Goal: Task Accomplishment & Management: Manage account settings

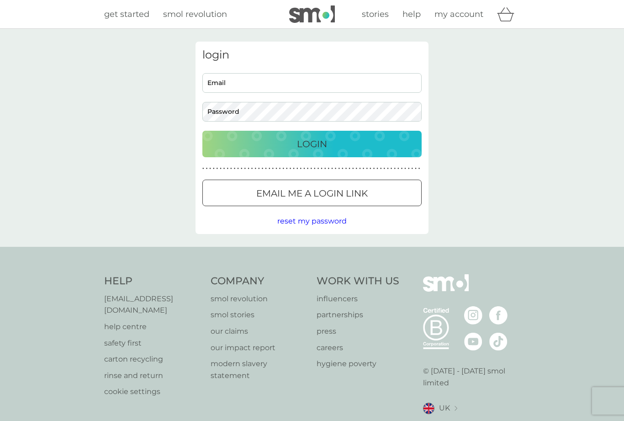
click at [397, 73] on input "Email" at bounding box center [311, 83] width 219 height 20
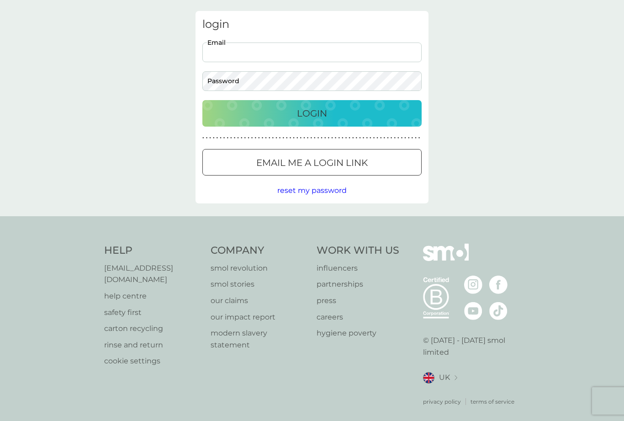
type input "[EMAIL_ADDRESS][DOMAIN_NAME]"
click at [312, 113] on button "Login" at bounding box center [311, 113] width 219 height 26
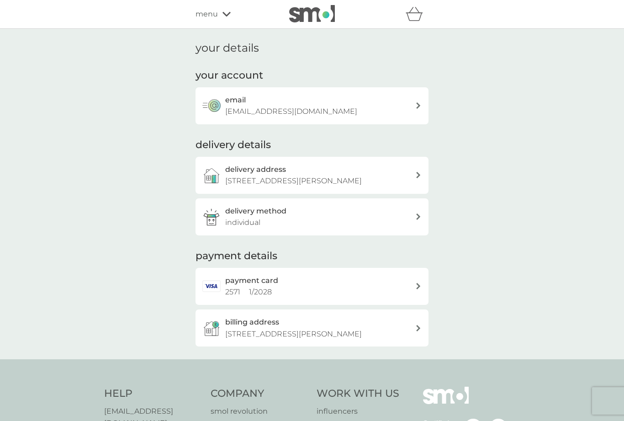
click at [232, 13] on div "menu" at bounding box center [235, 14] width 78 height 12
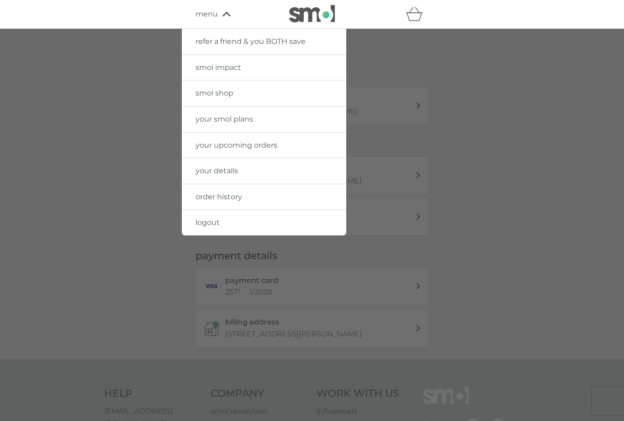
click at [243, 115] on span "your smol plans" at bounding box center [225, 119] width 58 height 9
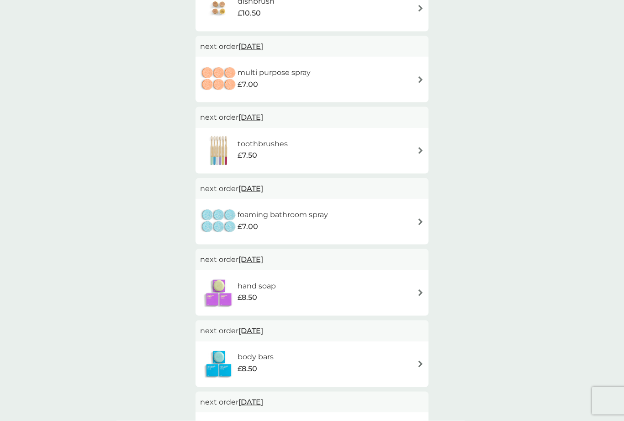
scroll to position [408, 0]
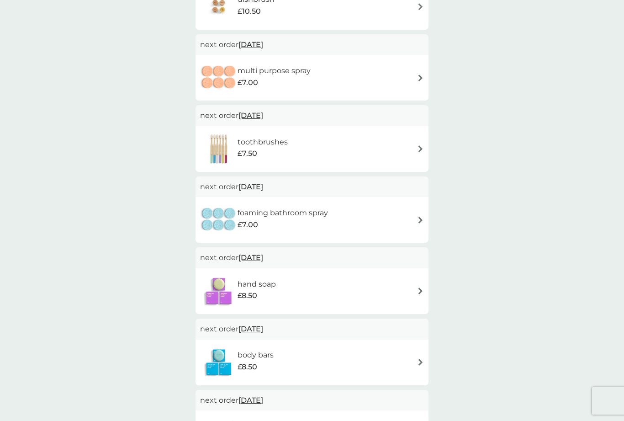
click at [263, 110] on span "[DATE]" at bounding box center [250, 115] width 25 height 18
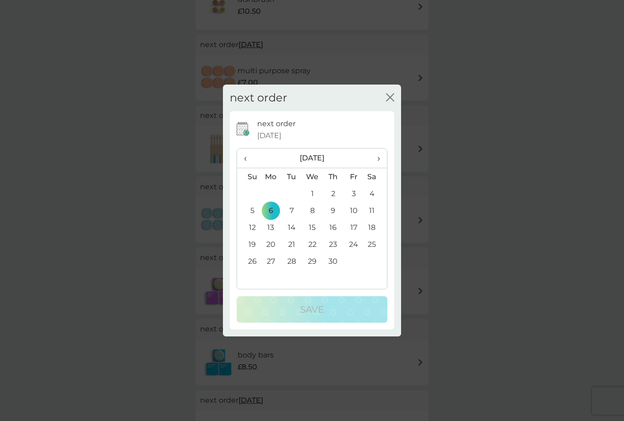
click at [380, 168] on span "›" at bounding box center [375, 157] width 9 height 19
click at [381, 168] on th "›" at bounding box center [375, 158] width 23 height 20
click at [275, 202] on td "1" at bounding box center [270, 193] width 21 height 17
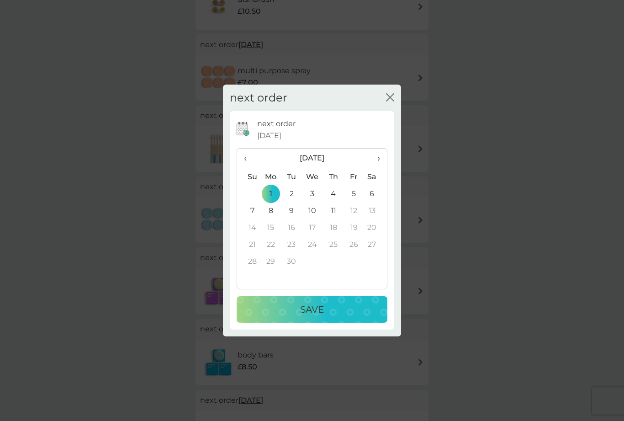
click at [340, 317] on div "Save" at bounding box center [312, 309] width 132 height 15
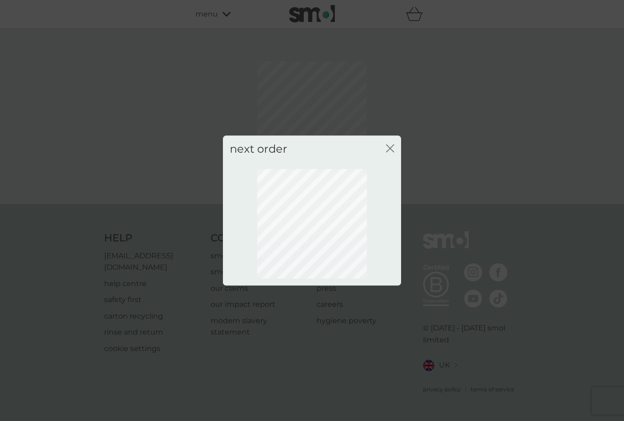
scroll to position [0, 0]
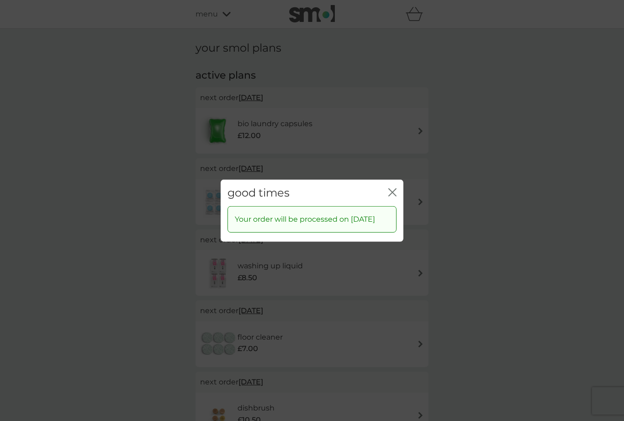
click at [394, 196] on icon "close" at bounding box center [392, 192] width 8 height 8
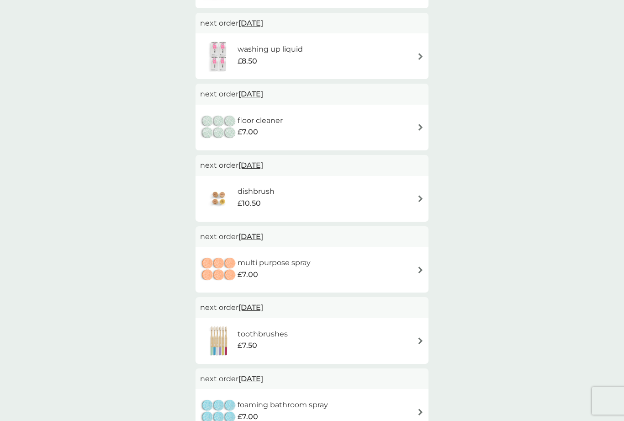
scroll to position [217, 0]
click at [263, 164] on span "5 Mar 2026" at bounding box center [250, 165] width 25 height 18
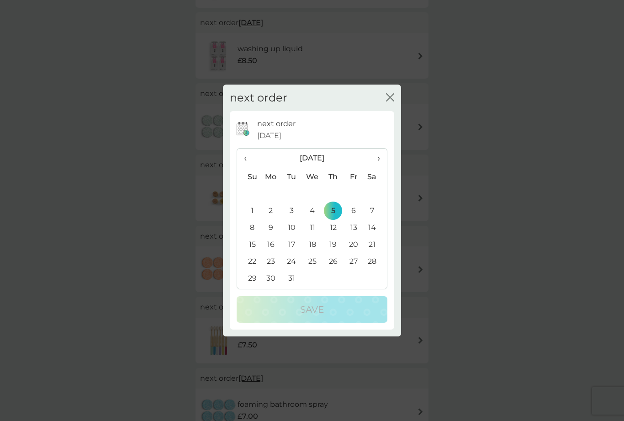
click at [378, 168] on span "›" at bounding box center [375, 157] width 9 height 19
click at [380, 168] on span "›" at bounding box center [375, 157] width 9 height 19
click at [272, 219] on td "4" at bounding box center [270, 210] width 21 height 17
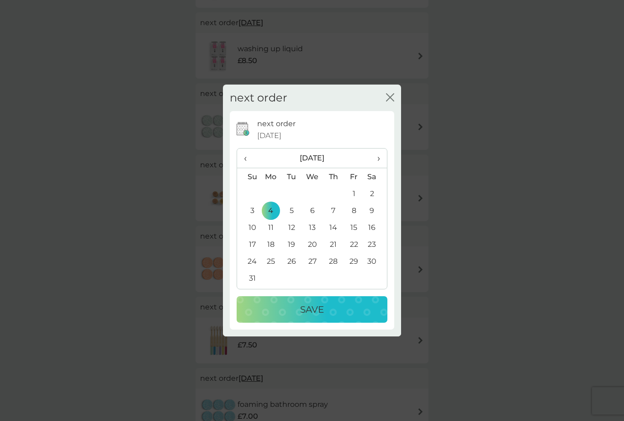
click at [330, 317] on div "Save" at bounding box center [312, 309] width 132 height 15
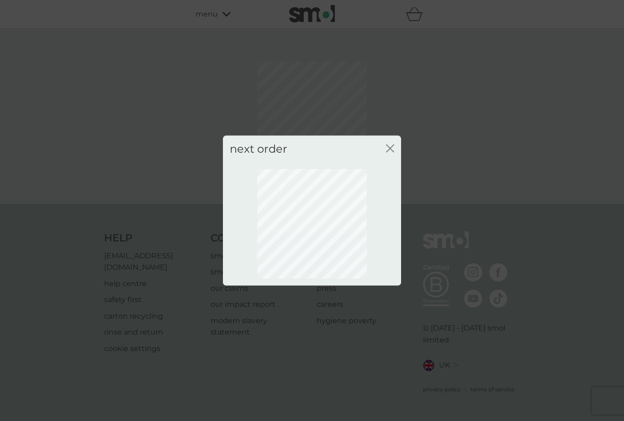
scroll to position [0, 0]
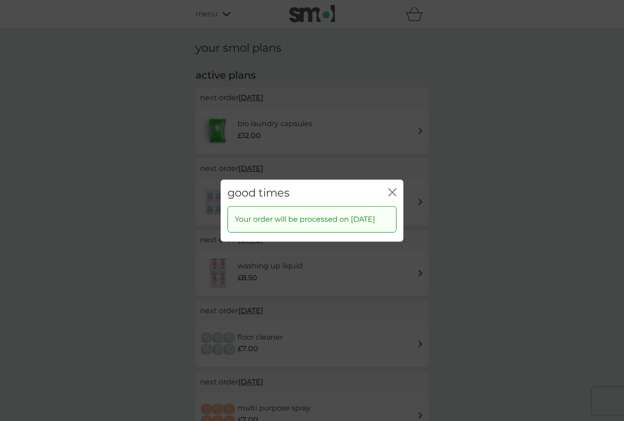
click at [389, 196] on icon "close" at bounding box center [392, 192] width 8 height 8
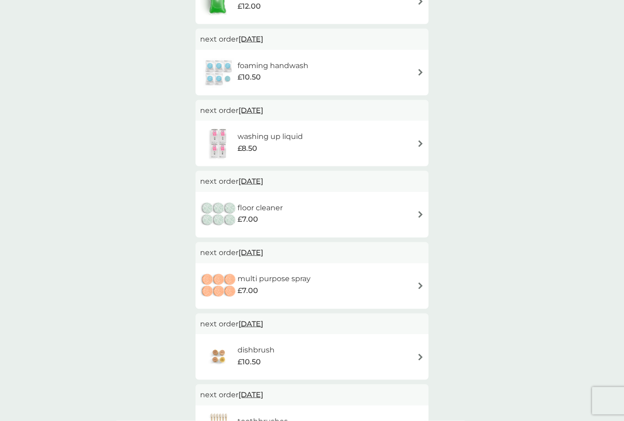
scroll to position [131, 0]
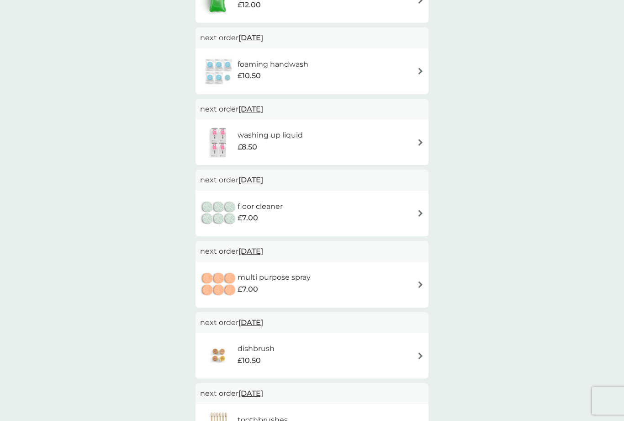
click at [263, 179] on span "[DATE]" at bounding box center [250, 180] width 25 height 18
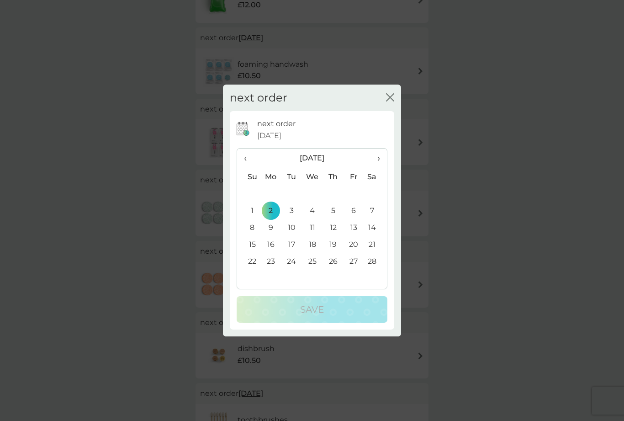
click at [386, 168] on th "›" at bounding box center [375, 158] width 23 height 20
click at [271, 219] on td "2" at bounding box center [270, 210] width 21 height 17
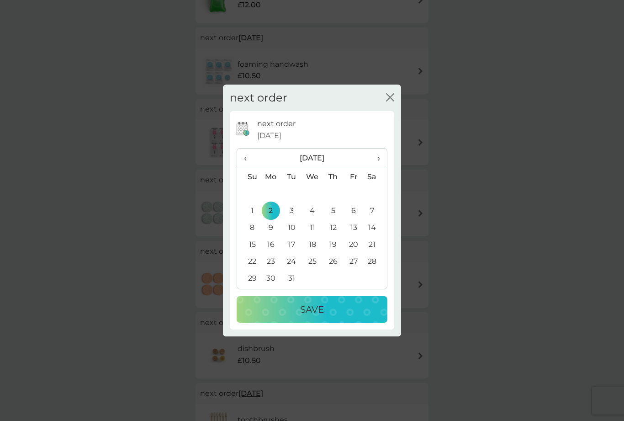
click at [350, 323] on button "Save" at bounding box center [312, 309] width 151 height 26
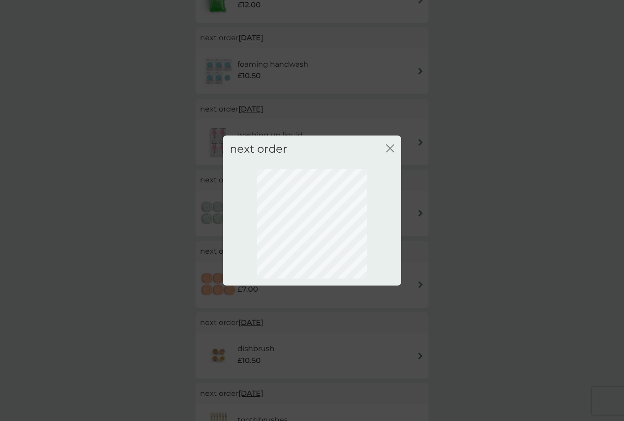
scroll to position [0, 0]
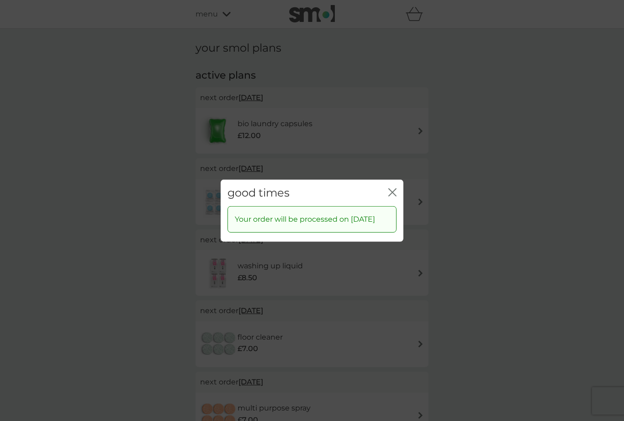
click at [392, 196] on icon "close" at bounding box center [392, 192] width 8 height 8
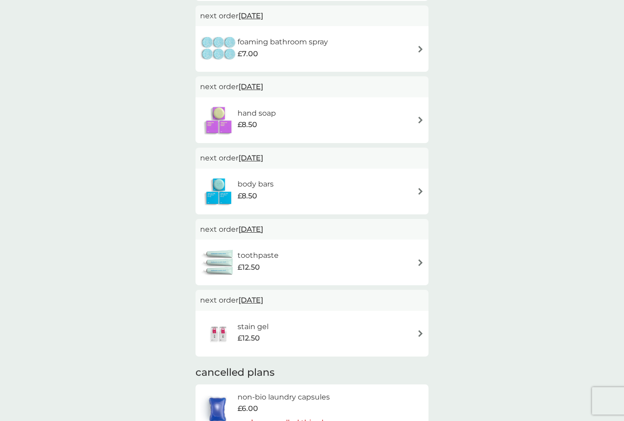
scroll to position [579, 0]
click at [418, 331] on img at bounding box center [420, 333] width 7 height 7
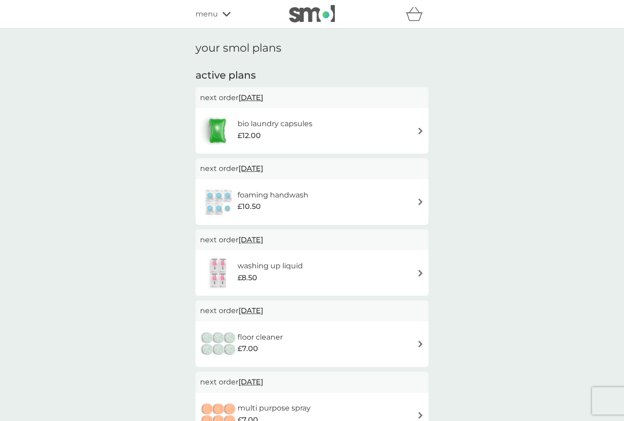
scroll to position [610, 0]
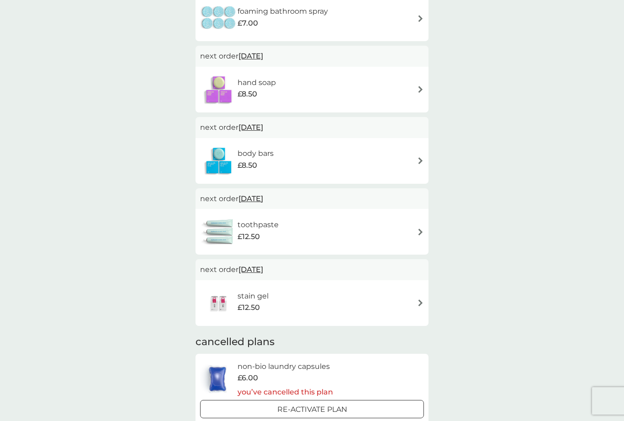
click at [423, 228] on img at bounding box center [420, 231] width 7 height 7
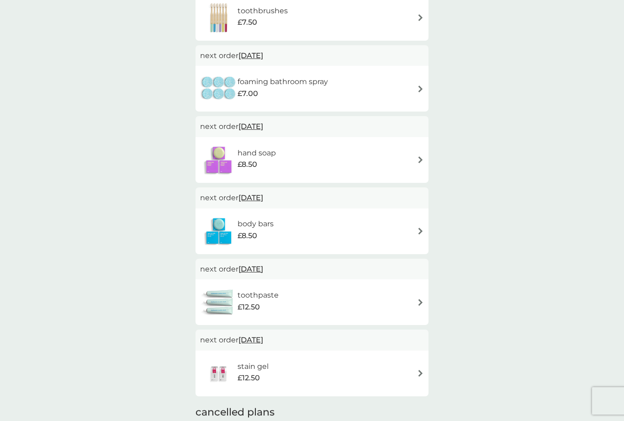
scroll to position [538, 0]
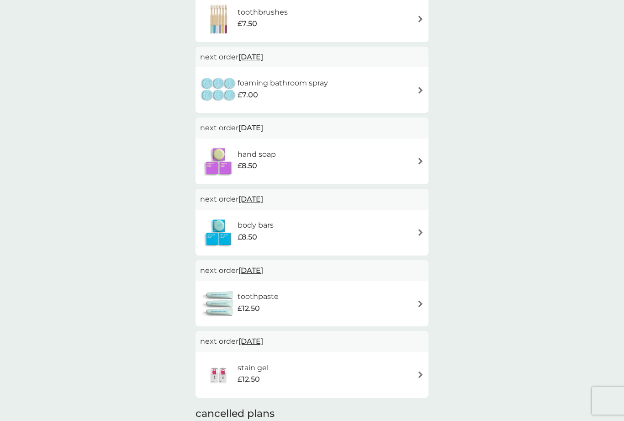
click at [421, 229] on img at bounding box center [420, 232] width 7 height 7
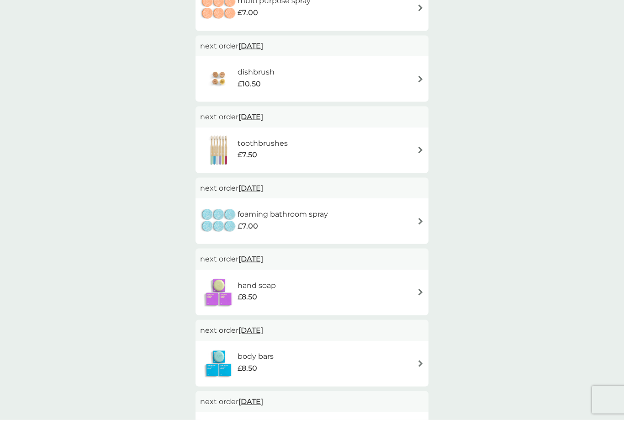
scroll to position [408, 0]
click at [423, 276] on div "hand soap £8.50" at bounding box center [312, 291] width 224 height 32
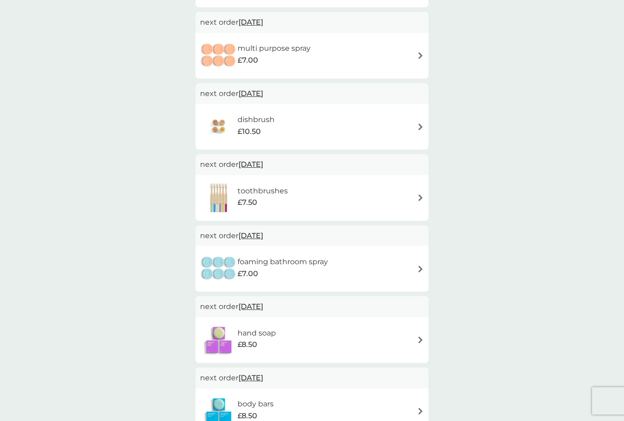
scroll to position [359, 0]
click at [421, 269] on img at bounding box center [420, 269] width 7 height 7
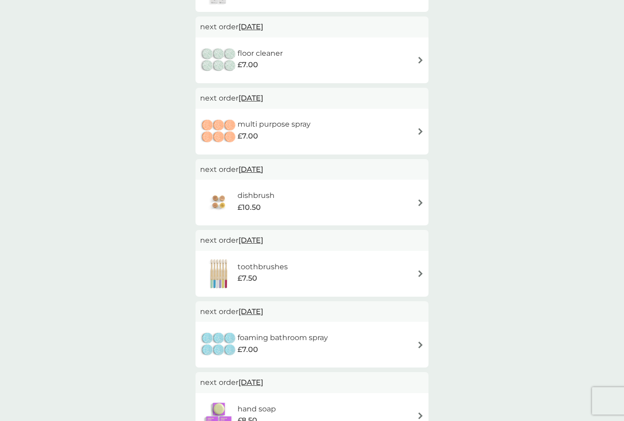
scroll to position [282, 0]
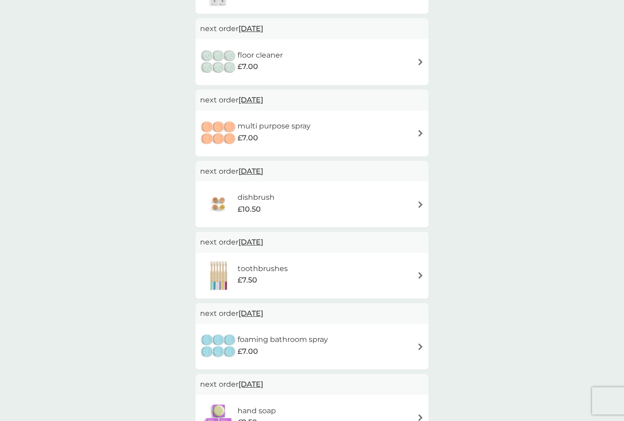
click at [423, 273] on img at bounding box center [420, 275] width 7 height 7
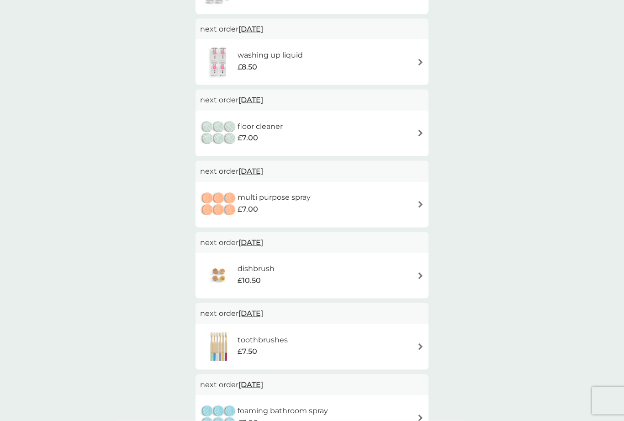
scroll to position [208, 0]
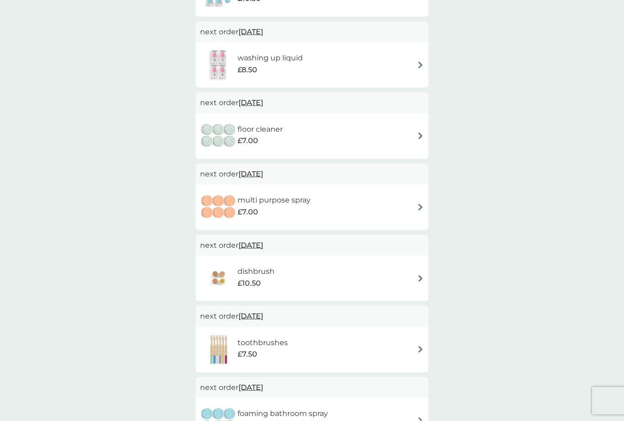
click at [423, 276] on img at bounding box center [420, 278] width 7 height 7
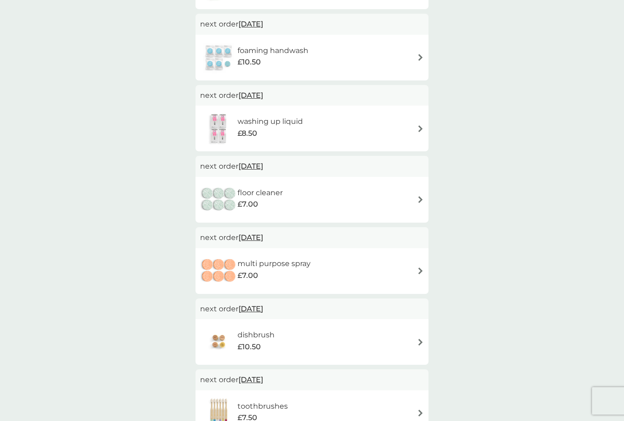
scroll to position [143, 0]
click at [421, 269] on img at bounding box center [420, 271] width 7 height 7
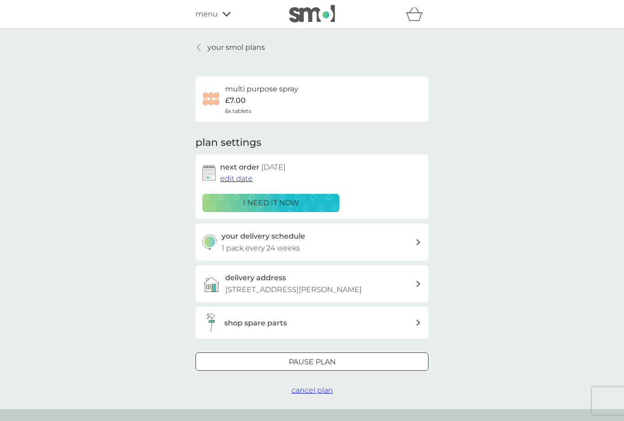
click at [418, 244] on div "your delivery schedule 1 pack every 24 weeks" at bounding box center [312, 241] width 233 height 37
select select "168"
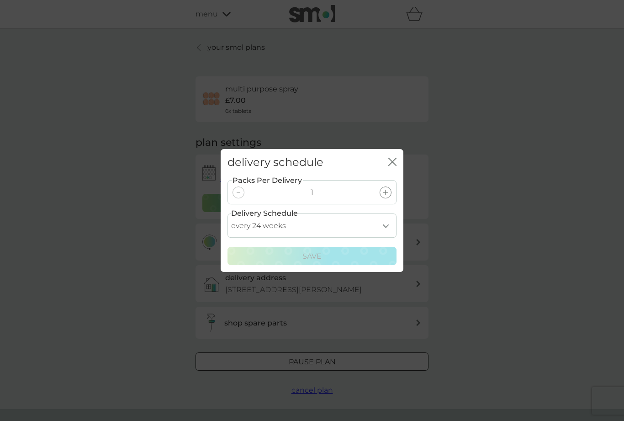
click at [382, 227] on select "every 1 week every 2 weeks every 3 weeks every 4 weeks every 5 weeks every 6 we…" at bounding box center [312, 225] width 169 height 24
click at [395, 161] on icon "close" at bounding box center [392, 162] width 8 height 8
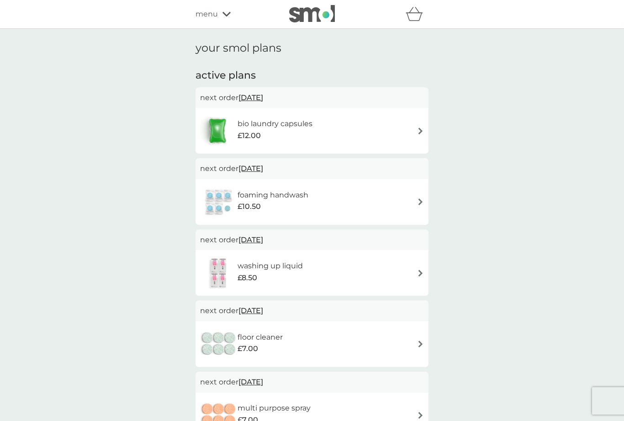
scroll to position [143, 0]
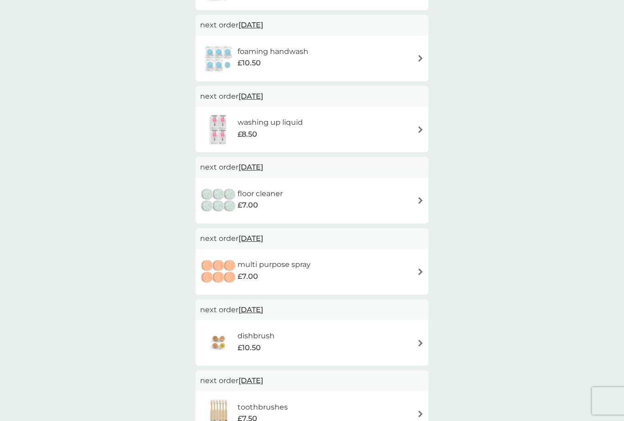
click at [421, 197] on img at bounding box center [420, 200] width 7 height 7
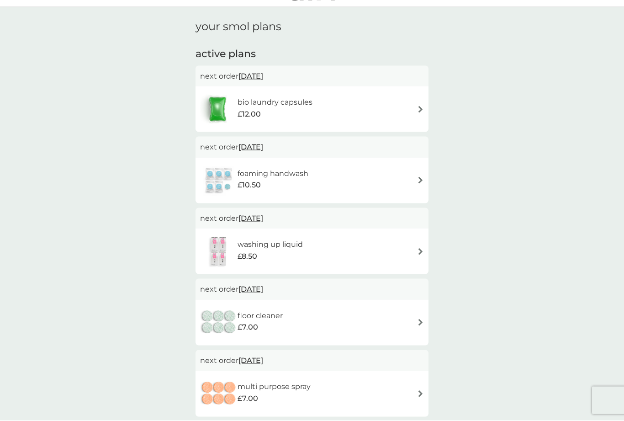
scroll to position [22, 0]
click at [421, 172] on div "foaming handwash £10.50" at bounding box center [312, 180] width 224 height 32
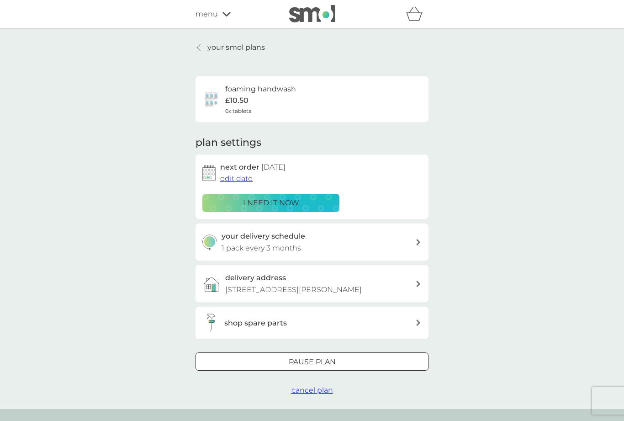
click at [415, 241] on div at bounding box center [418, 242] width 7 height 6
select select "3"
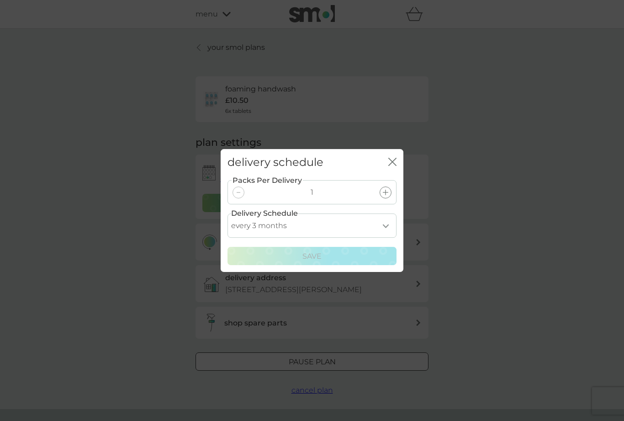
click at [378, 243] on div "Packs Per Delivery 1 Delivery Schedule every 1 month every 2 months every 3 mon…" at bounding box center [312, 220] width 169 height 90
click at [317, 243] on div "Packs Per Delivery 1 Delivery Schedule every 1 month every 2 months every 3 mon…" at bounding box center [312, 220] width 169 height 90
click at [391, 246] on div "Packs Per Delivery 1 Delivery Schedule every 1 month every 2 months every 3 mon…" at bounding box center [312, 220] width 169 height 90
click at [396, 187] on div "Packs Per Delivery 1" at bounding box center [312, 192] width 169 height 24
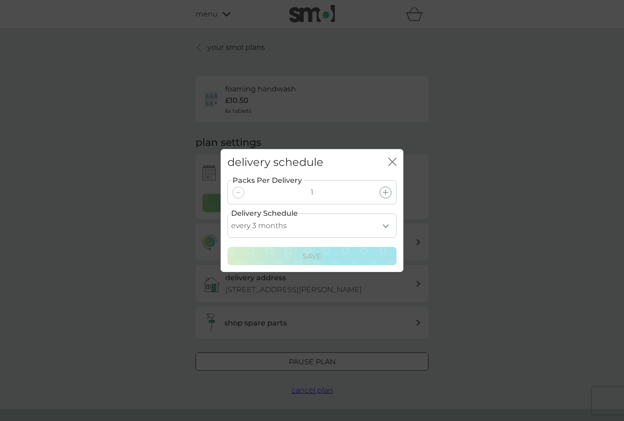
click at [392, 185] on div "Packs Per Delivery 1" at bounding box center [312, 192] width 169 height 24
click at [392, 178] on div "Packs Per Delivery 1 Delivery Schedule every 1 month every 2 months every 3 mon…" at bounding box center [312, 220] width 169 height 90
click at [377, 243] on div "Packs Per Delivery 1 Delivery Schedule every 1 month every 2 months every 3 mon…" at bounding box center [312, 220] width 169 height 90
click at [377, 242] on div "Packs Per Delivery 1 Delivery Schedule every 1 month every 2 months every 3 mon…" at bounding box center [312, 220] width 169 height 90
click at [382, 246] on div "Packs Per Delivery 1 Delivery Schedule every 1 month every 2 months every 3 mon…" at bounding box center [312, 220] width 169 height 90
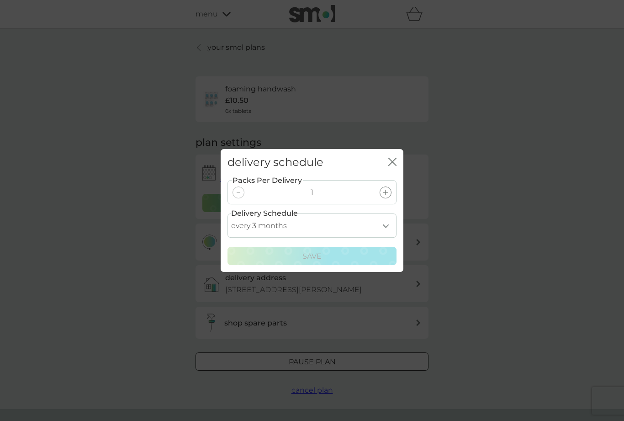
click at [392, 185] on div "Packs Per Delivery 1" at bounding box center [312, 192] width 169 height 24
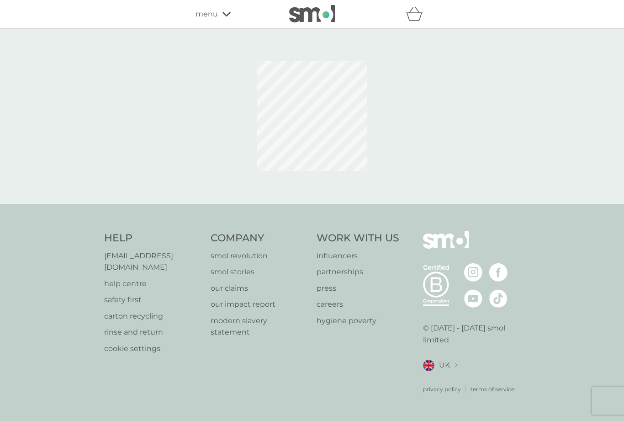
scroll to position [22, 0]
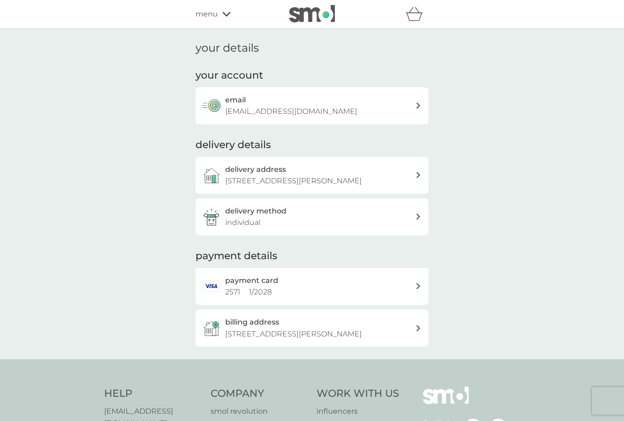
click at [209, 15] on span "menu" at bounding box center [207, 14] width 22 height 12
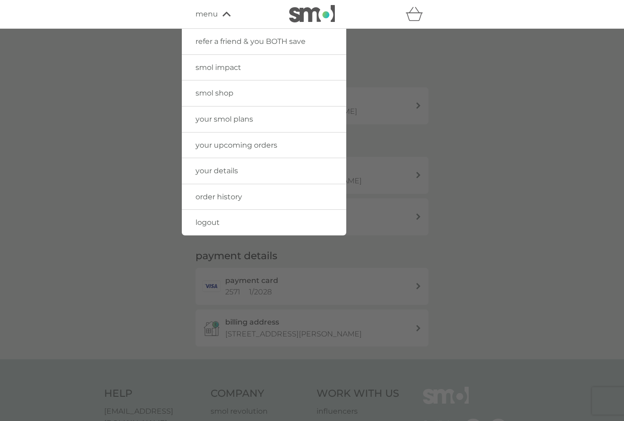
click at [242, 117] on span "your smol plans" at bounding box center [225, 119] width 58 height 9
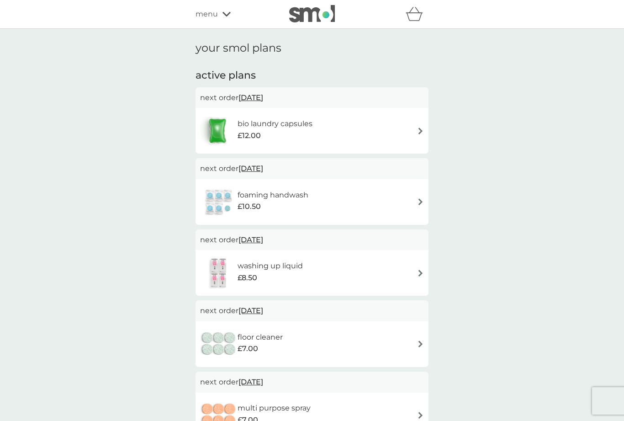
click at [419, 202] on img at bounding box center [420, 201] width 7 height 7
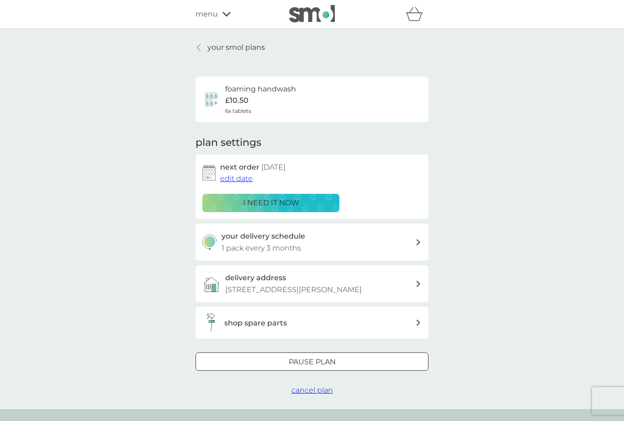
click at [409, 241] on div "your delivery schedule 1 pack every 3 months" at bounding box center [319, 241] width 194 height 23
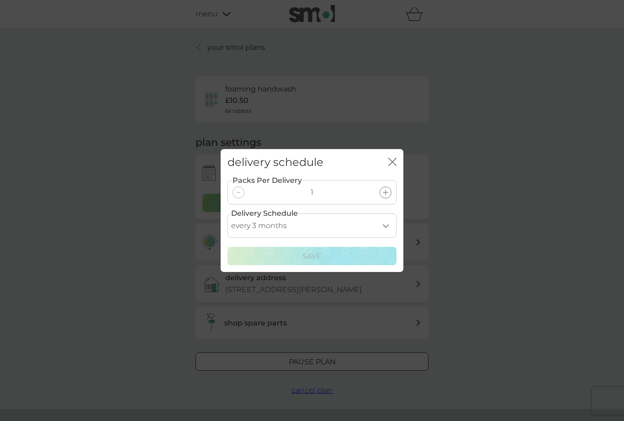
click at [376, 232] on select "every 1 month every 2 months every 3 months every 4 months every 5 months every…" at bounding box center [312, 225] width 169 height 24
select select "6"
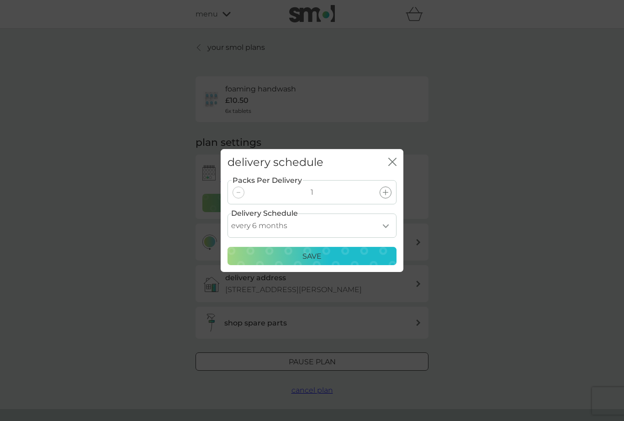
click at [338, 254] on div "Save" at bounding box center [311, 256] width 157 height 12
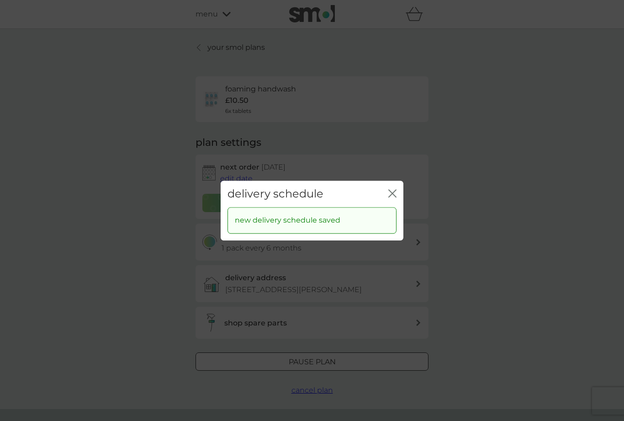
click at [388, 192] on icon "close" at bounding box center [392, 193] width 8 height 8
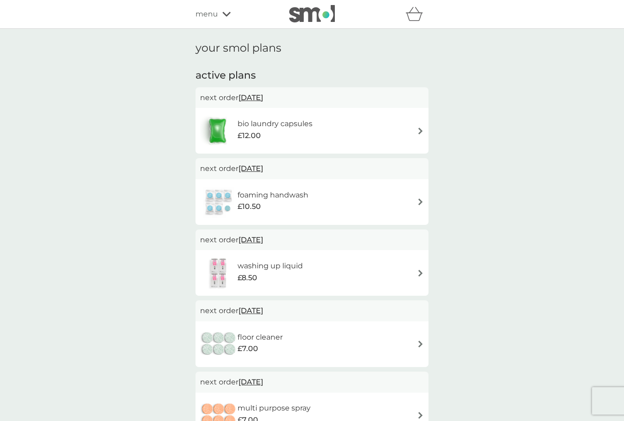
click at [422, 270] on img at bounding box center [420, 273] width 7 height 7
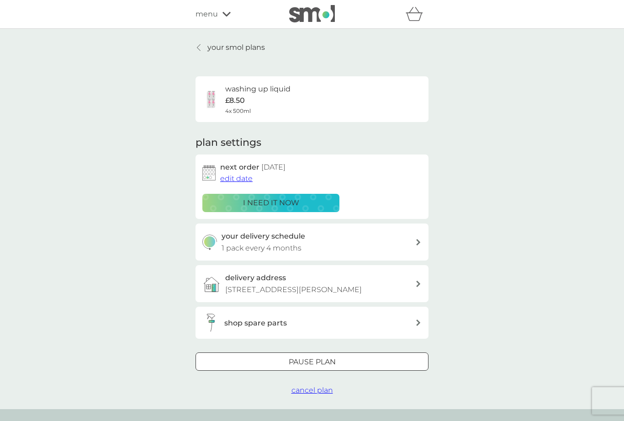
click at [416, 241] on icon at bounding box center [418, 242] width 5 height 6
select select "4"
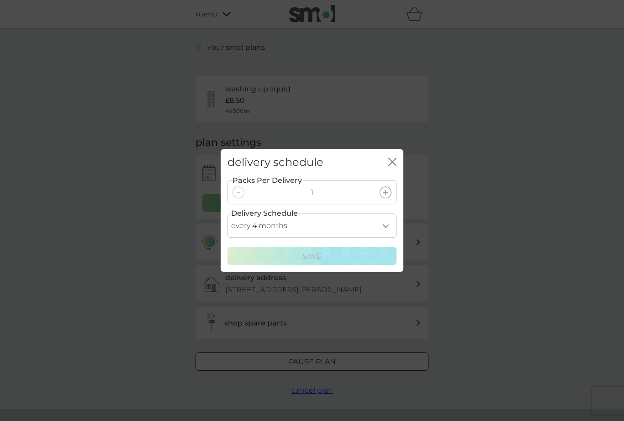
click at [390, 158] on icon "close" at bounding box center [392, 162] width 8 height 8
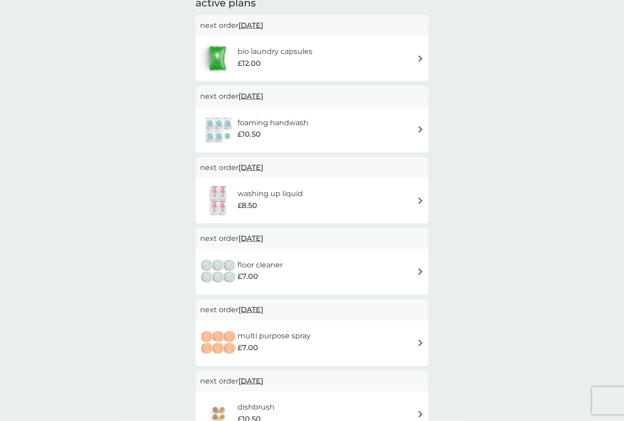
scroll to position [73, 0]
click at [418, 269] on img at bounding box center [420, 270] width 7 height 7
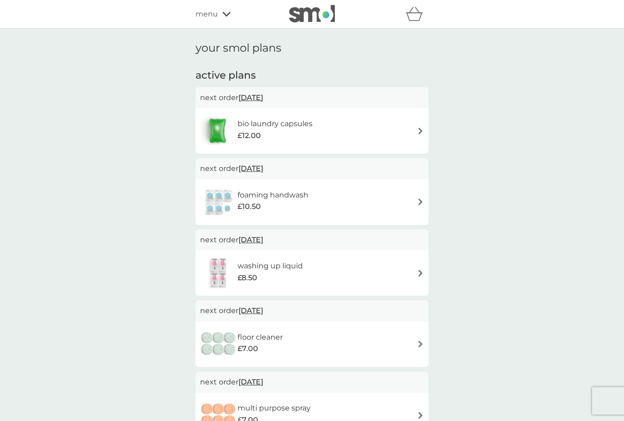
click at [420, 131] on img at bounding box center [420, 130] width 7 height 7
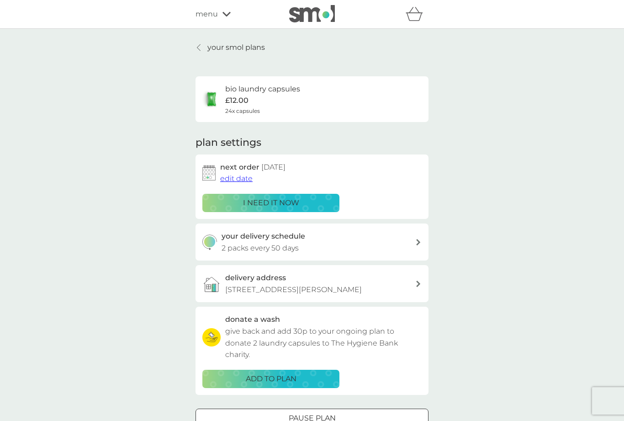
click at [417, 242] on icon at bounding box center [418, 242] width 4 height 6
select select "49"
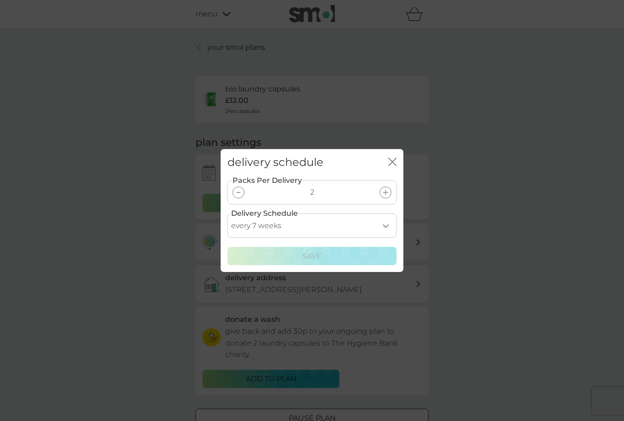
click at [390, 225] on select "every 1 week every 2 weeks every 3 weeks every 4 weeks every 5 weeks every 6 we…" at bounding box center [312, 225] width 169 height 24
click at [470, 254] on div "delivery schedule close Packs Per Delivery 2 Delivery Schedule every 1 week eve…" at bounding box center [312, 210] width 624 height 421
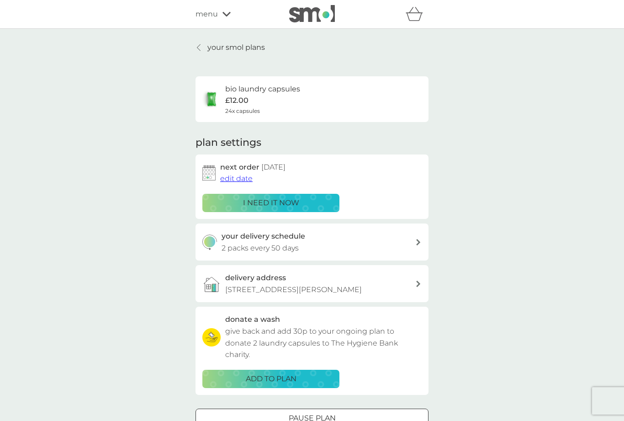
click at [414, 245] on div "your delivery schedule 2 packs every 50 days" at bounding box center [319, 241] width 194 height 23
select select "49"
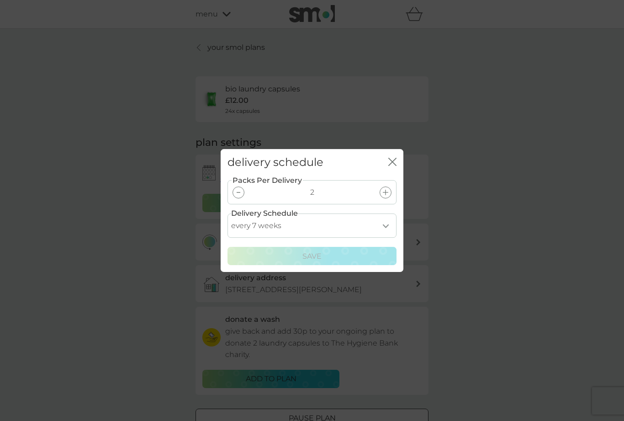
click at [237, 189] on div at bounding box center [239, 192] width 12 height 12
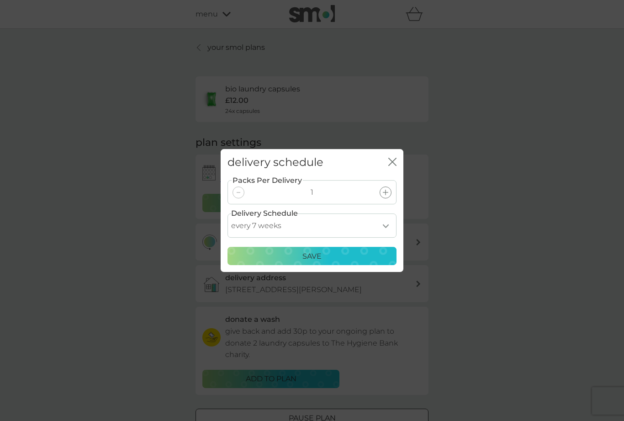
click at [320, 254] on p "Save" at bounding box center [311, 256] width 19 height 12
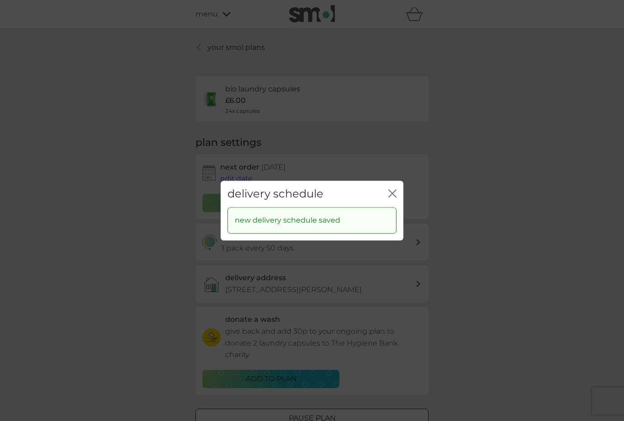
click at [393, 194] on icon "close" at bounding box center [394, 193] width 4 height 7
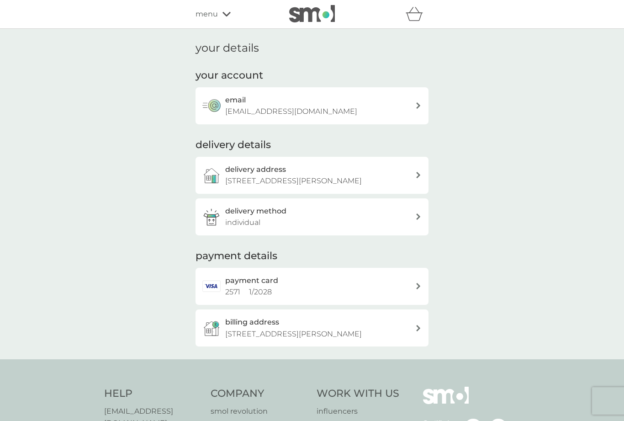
click at [205, 17] on span "menu" at bounding box center [207, 14] width 22 height 12
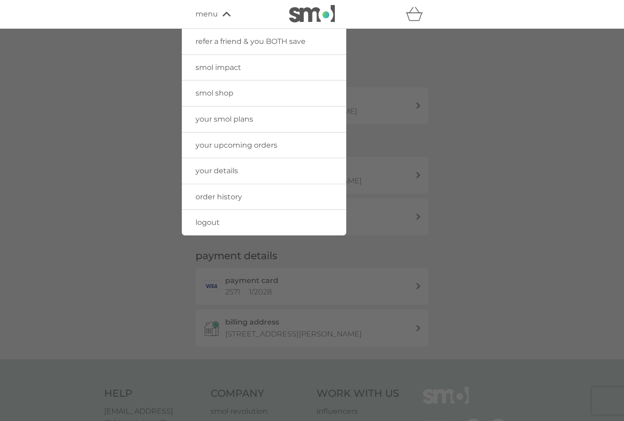
click at [225, 90] on span "smol shop" at bounding box center [215, 93] width 38 height 9
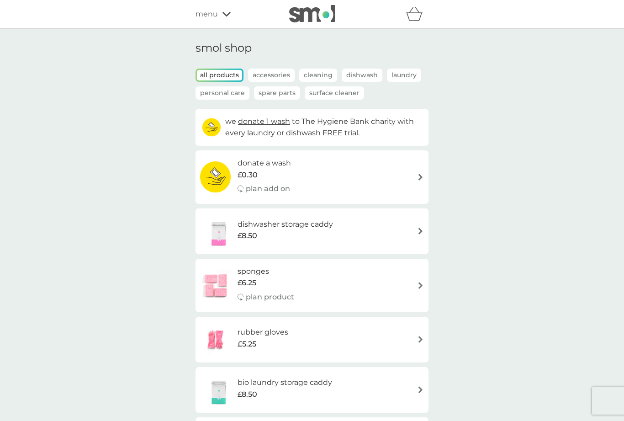
click at [338, 91] on p "Surface Cleaner" at bounding box center [334, 92] width 59 height 13
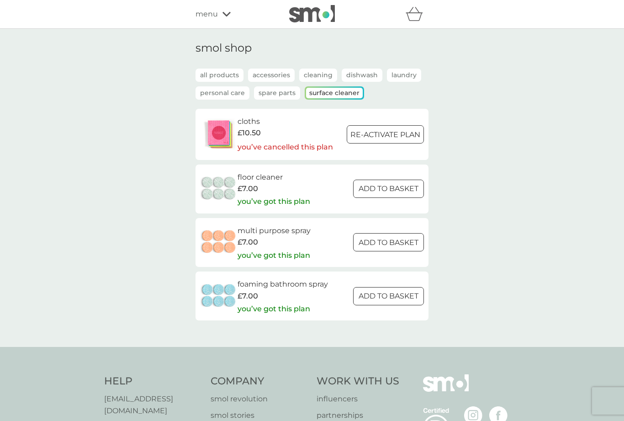
click at [280, 91] on p "Spare Parts" at bounding box center [277, 92] width 46 height 13
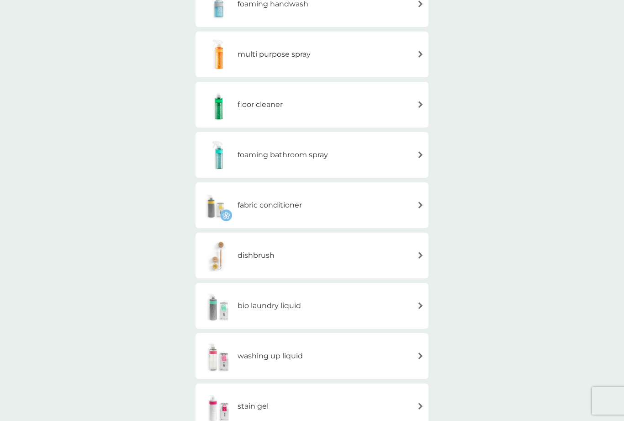
scroll to position [140, 0]
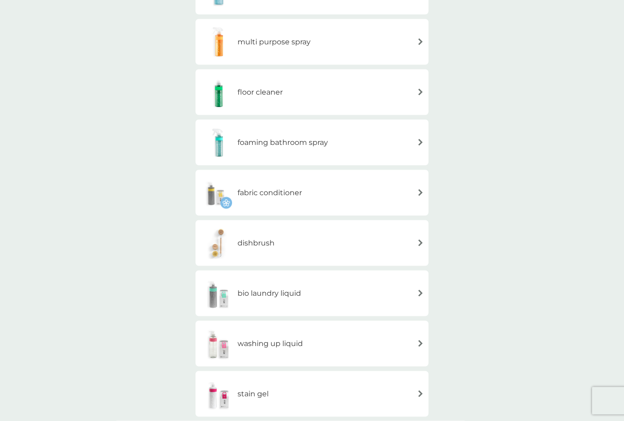
click at [421, 236] on div "dishbrush" at bounding box center [312, 243] width 224 height 32
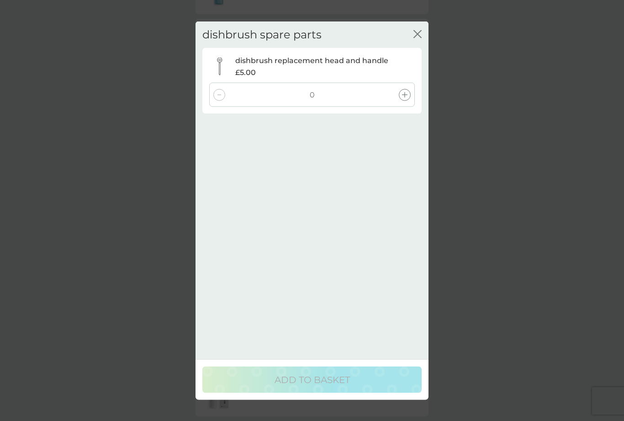
click at [420, 29] on div "dishbrush spare parts close" at bounding box center [311, 34] width 219 height 27
click at [421, 34] on icon "close" at bounding box center [417, 34] width 8 height 8
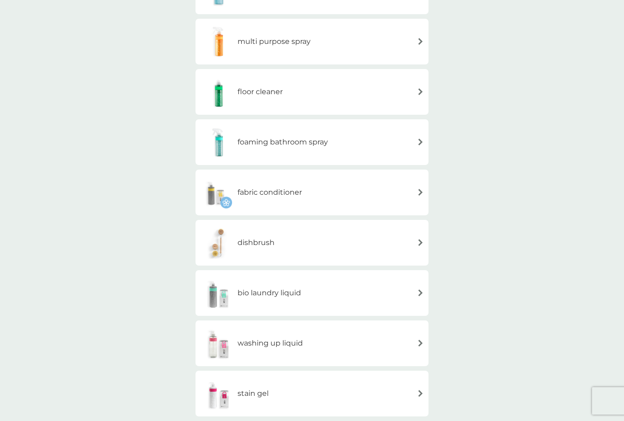
click at [422, 140] on img at bounding box center [420, 141] width 7 height 7
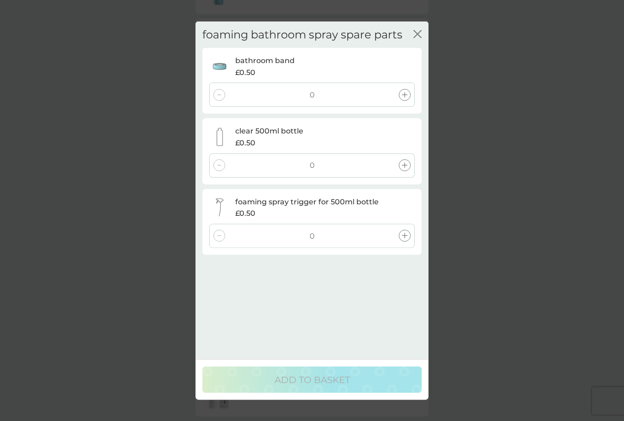
click at [420, 35] on icon "close" at bounding box center [417, 34] width 8 height 8
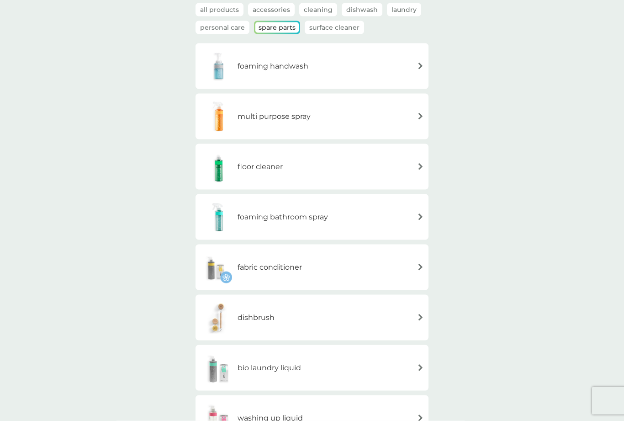
scroll to position [65, 0]
click at [422, 63] on img at bounding box center [420, 66] width 7 height 7
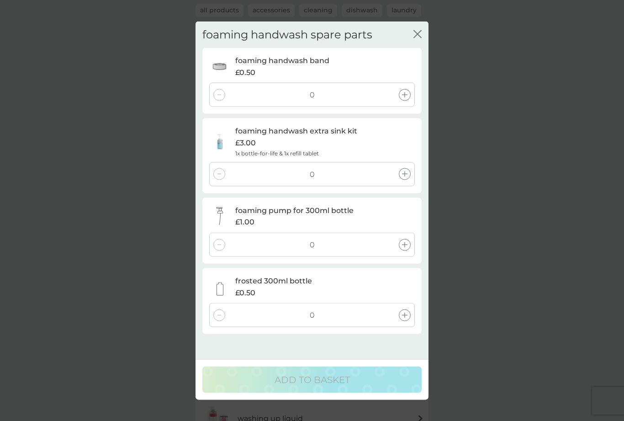
click at [424, 33] on div "foaming handwash spare parts close foaming handwash band £0.50 0 foaming handwa…" at bounding box center [312, 181] width 233 height 320
click at [421, 35] on icon "close" at bounding box center [417, 34] width 8 height 8
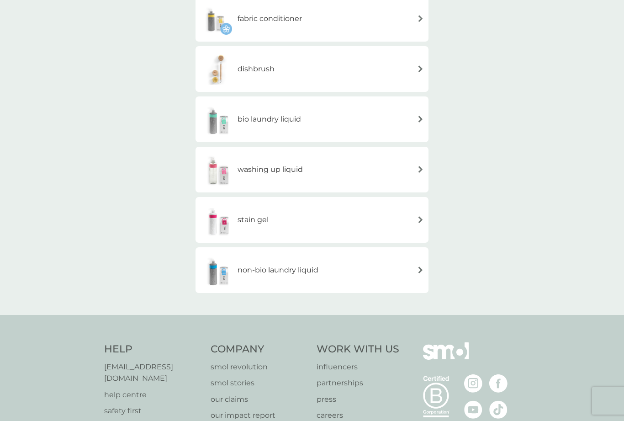
scroll to position [315, 0]
click at [422, 218] on img at bounding box center [420, 218] width 7 height 7
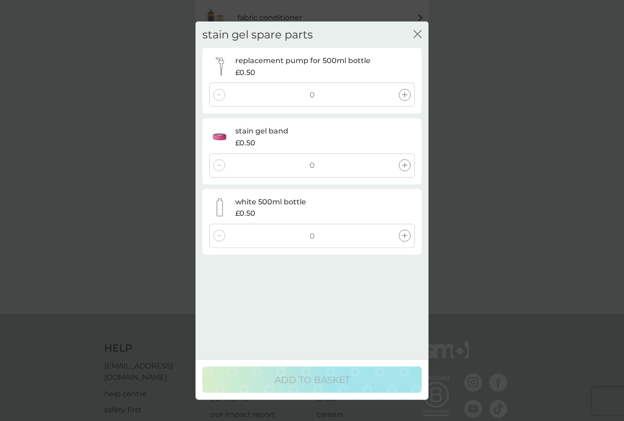
click at [422, 32] on div "stain gel spare parts close replacement pump for 500ml bottle £0.50 0 stain gel…" at bounding box center [312, 141] width 233 height 240
click at [414, 34] on icon "close" at bounding box center [417, 34] width 8 height 8
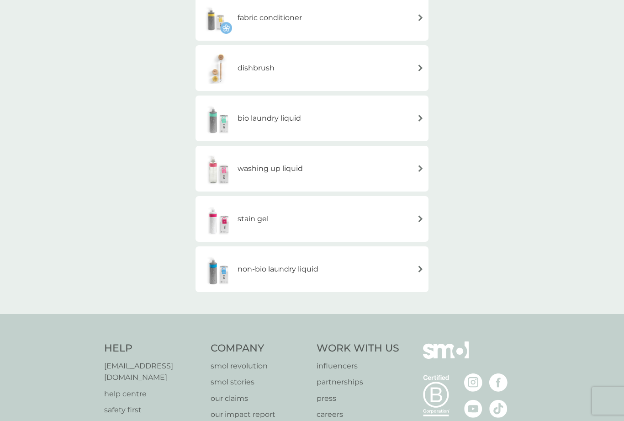
click at [420, 270] on img at bounding box center [420, 268] width 7 height 7
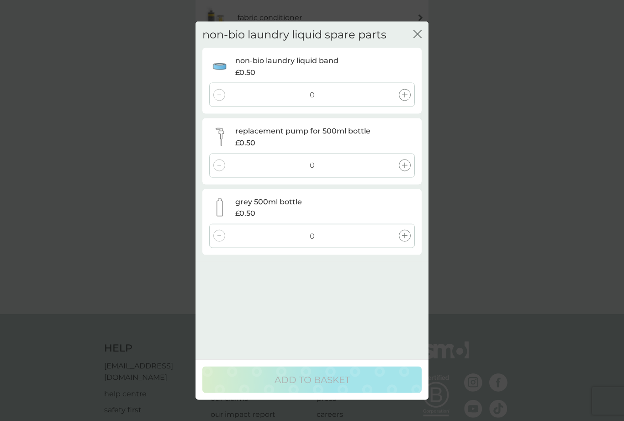
click at [424, 33] on div "non-bio laundry liquid spare parts close non-bio laundry liquid band £0.50 0 re…" at bounding box center [312, 141] width 233 height 240
click at [421, 33] on icon "close" at bounding box center [417, 34] width 8 height 8
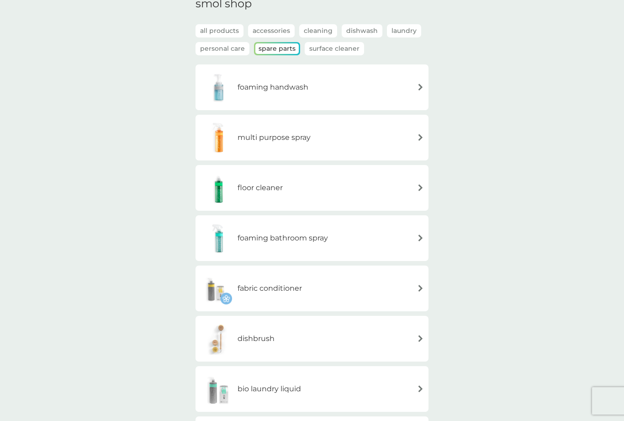
scroll to position [0, 0]
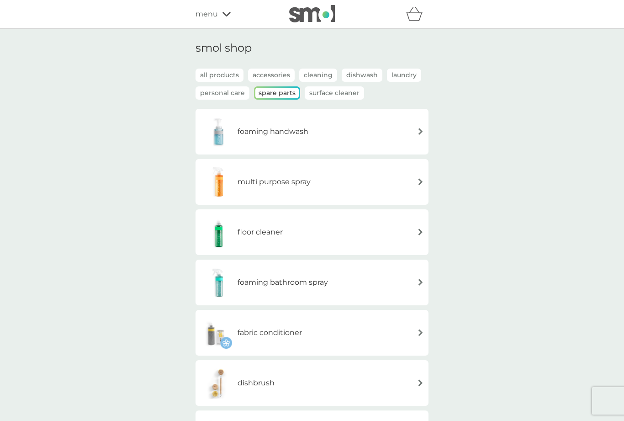
click at [225, 94] on p "Personal Care" at bounding box center [223, 92] width 54 height 13
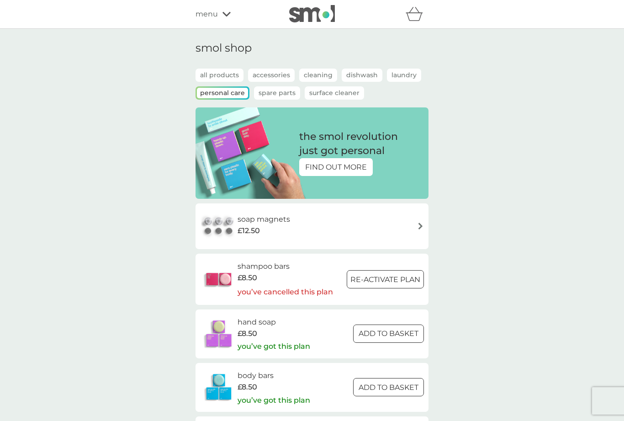
click at [407, 72] on p "Laundry" at bounding box center [404, 75] width 34 height 13
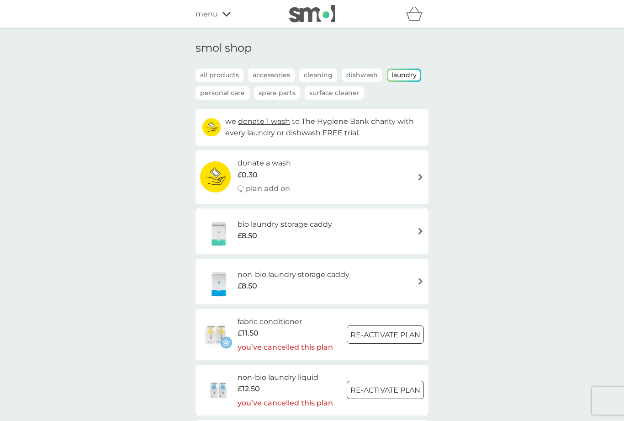
click at [365, 71] on p "Dishwash" at bounding box center [362, 75] width 41 height 13
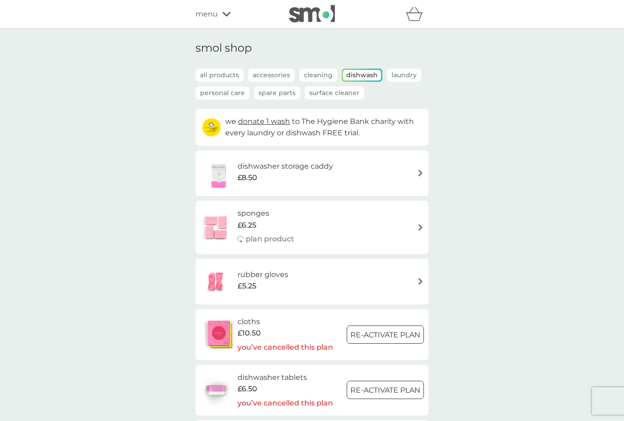
click at [318, 72] on p "Cleaning" at bounding box center [318, 75] width 38 height 13
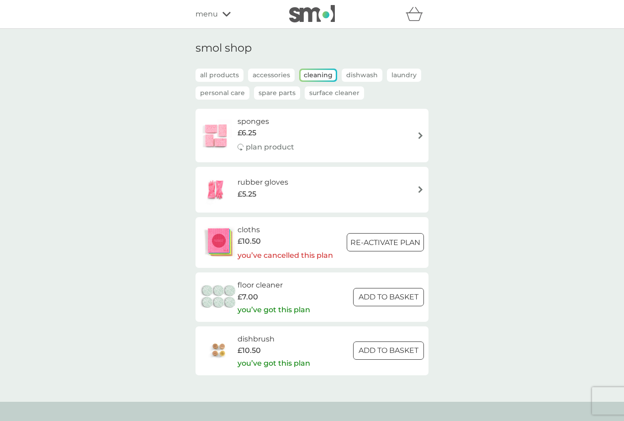
click at [284, 73] on p "Accessories" at bounding box center [271, 75] width 47 height 13
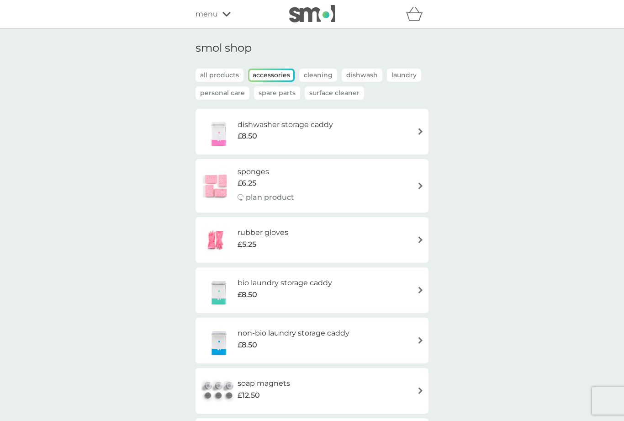
click at [211, 75] on p "all products" at bounding box center [220, 75] width 48 height 13
